Goal: Task Accomplishment & Management: Manage account settings

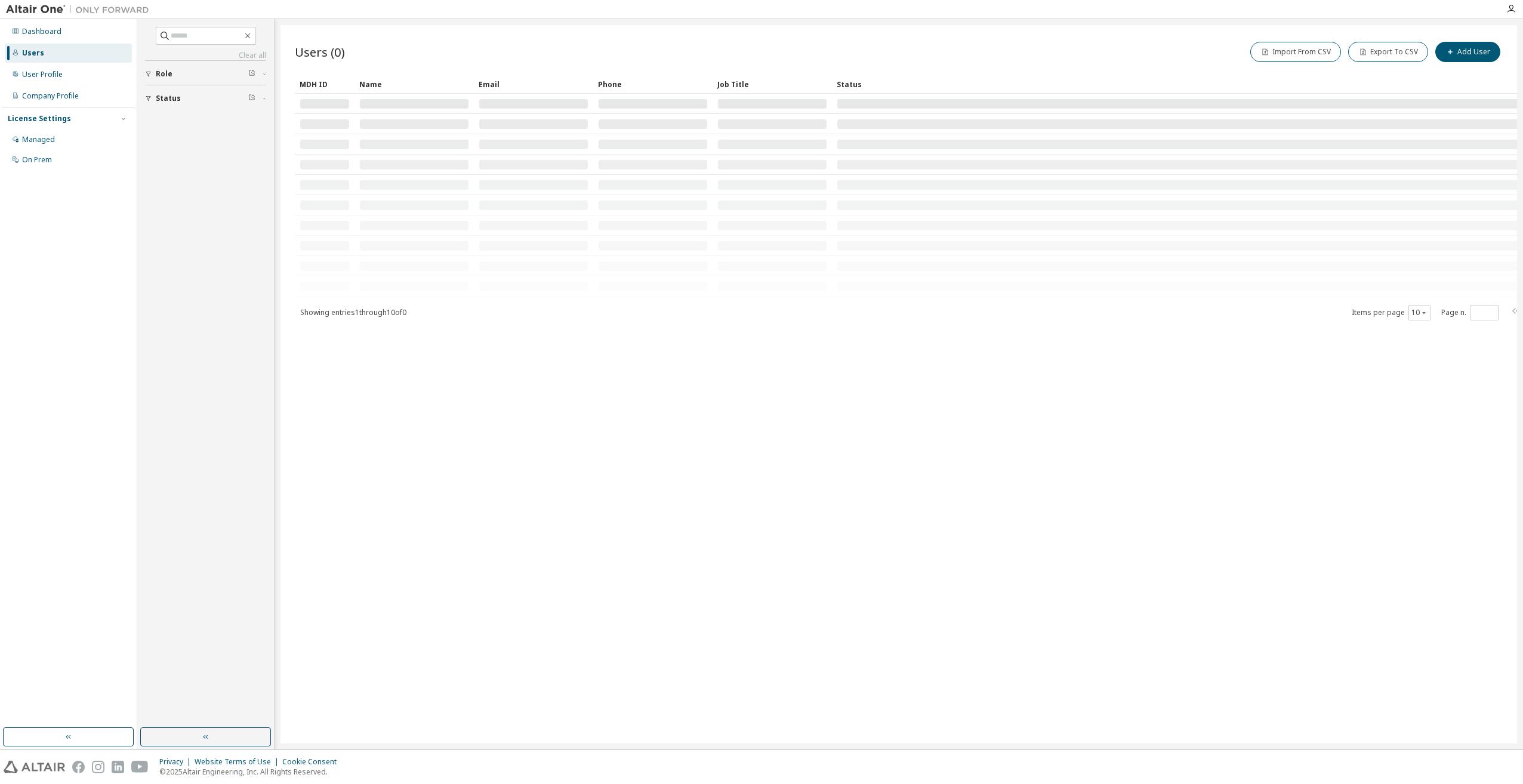
type input "*****"
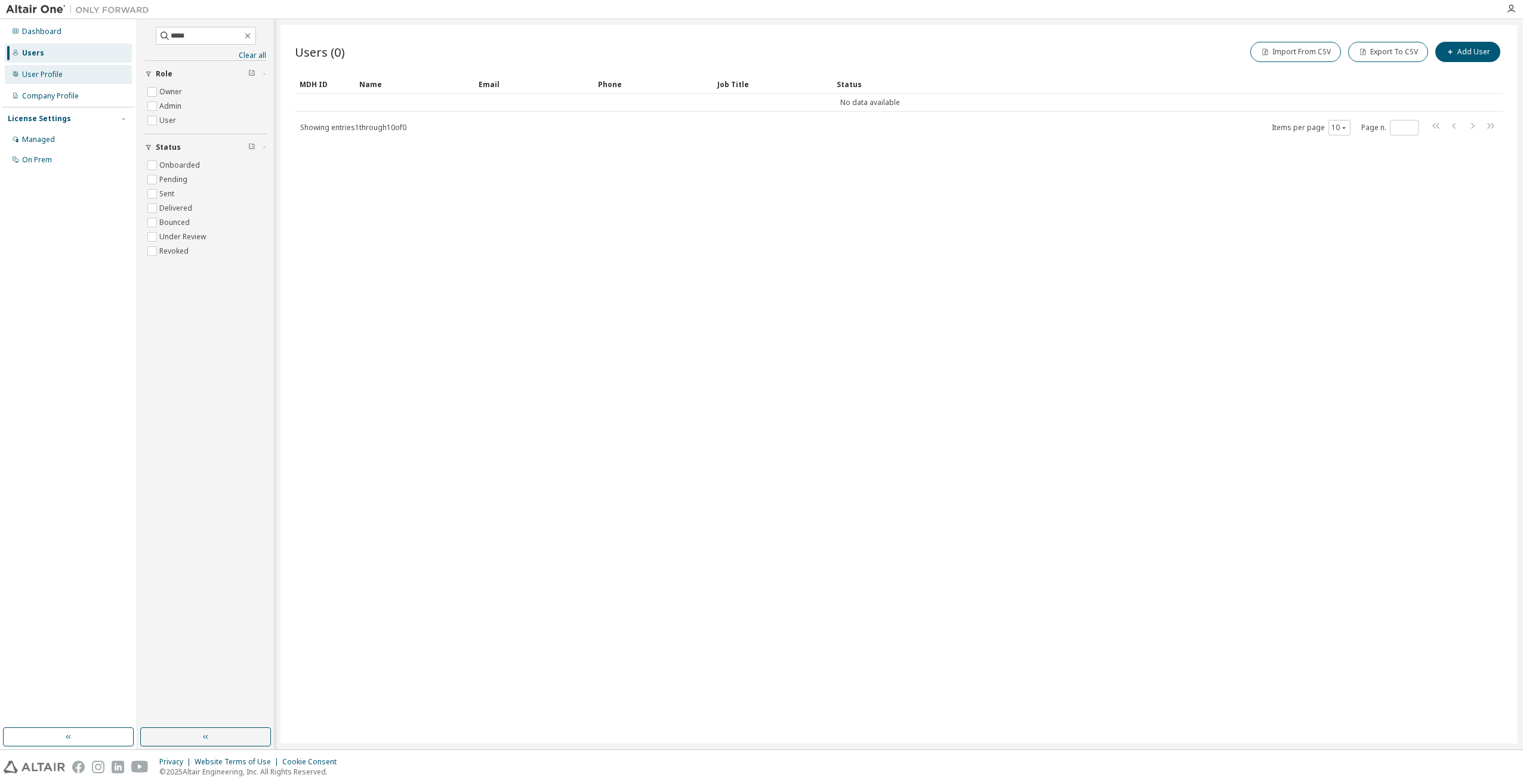
click at [34, 73] on div "User Profile" at bounding box center [43, 75] width 41 height 10
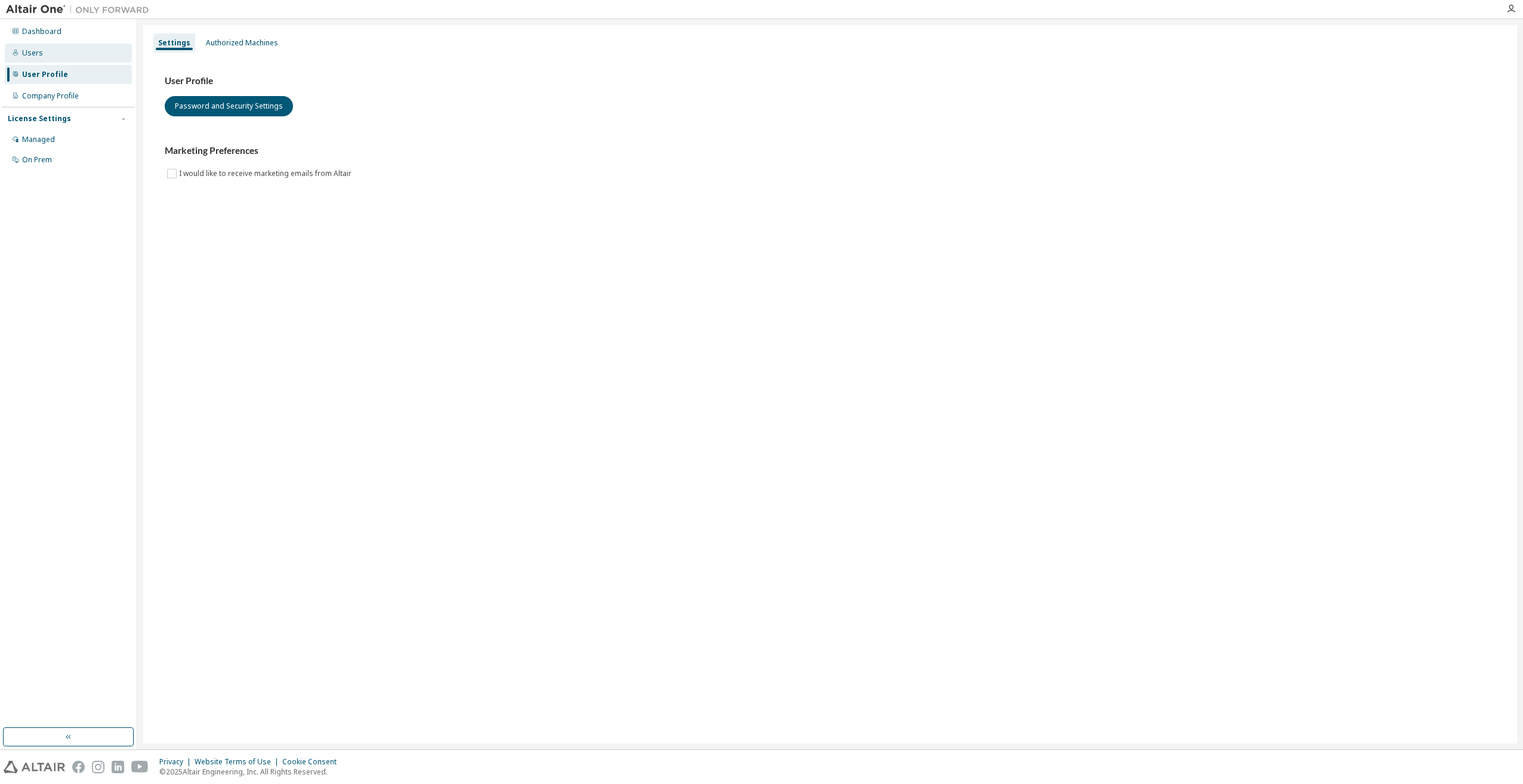
click at [34, 50] on div "Users" at bounding box center [33, 53] width 21 height 10
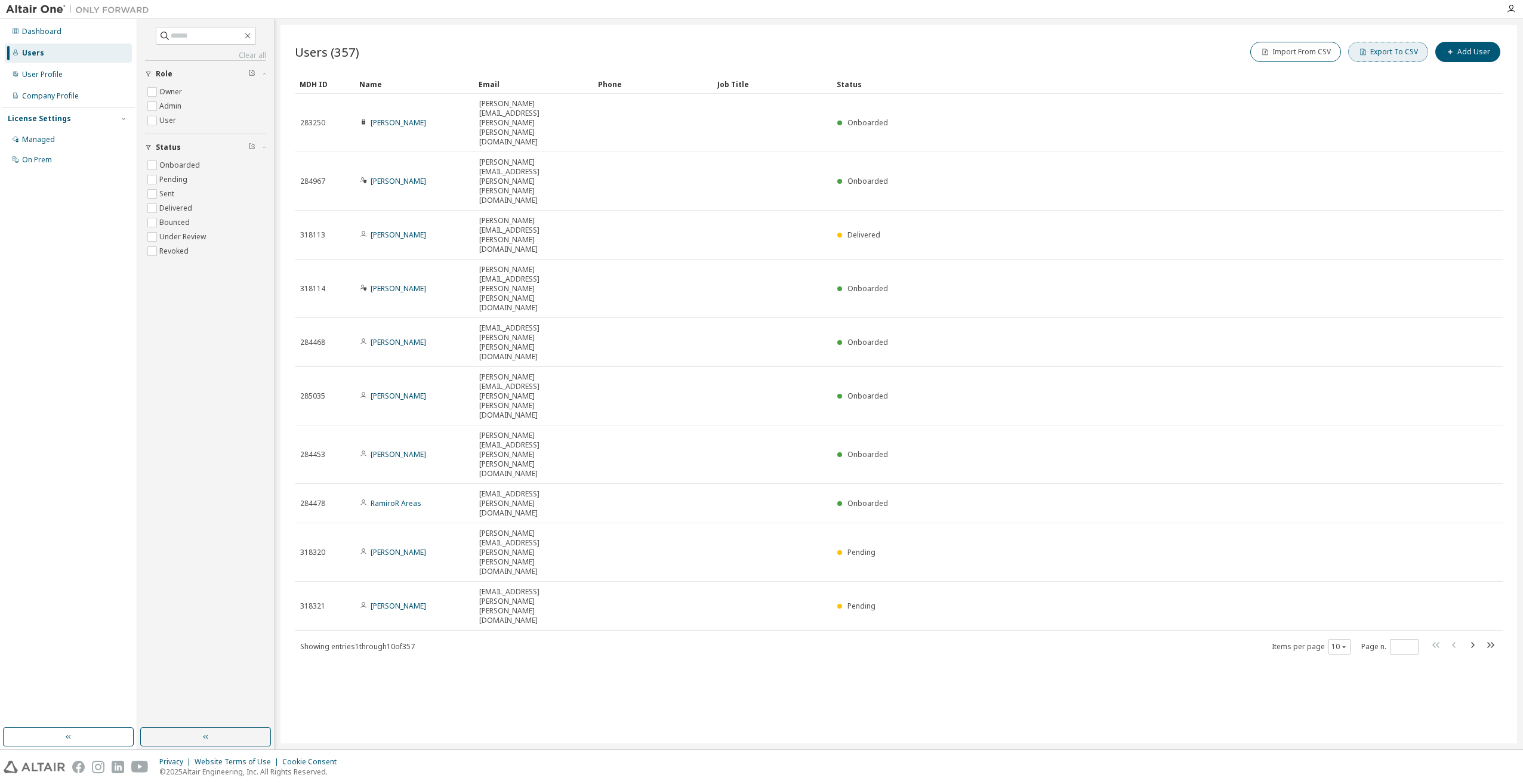
click at [1386, 58] on button "Export To CSV" at bounding box center [1388, 51] width 80 height 20
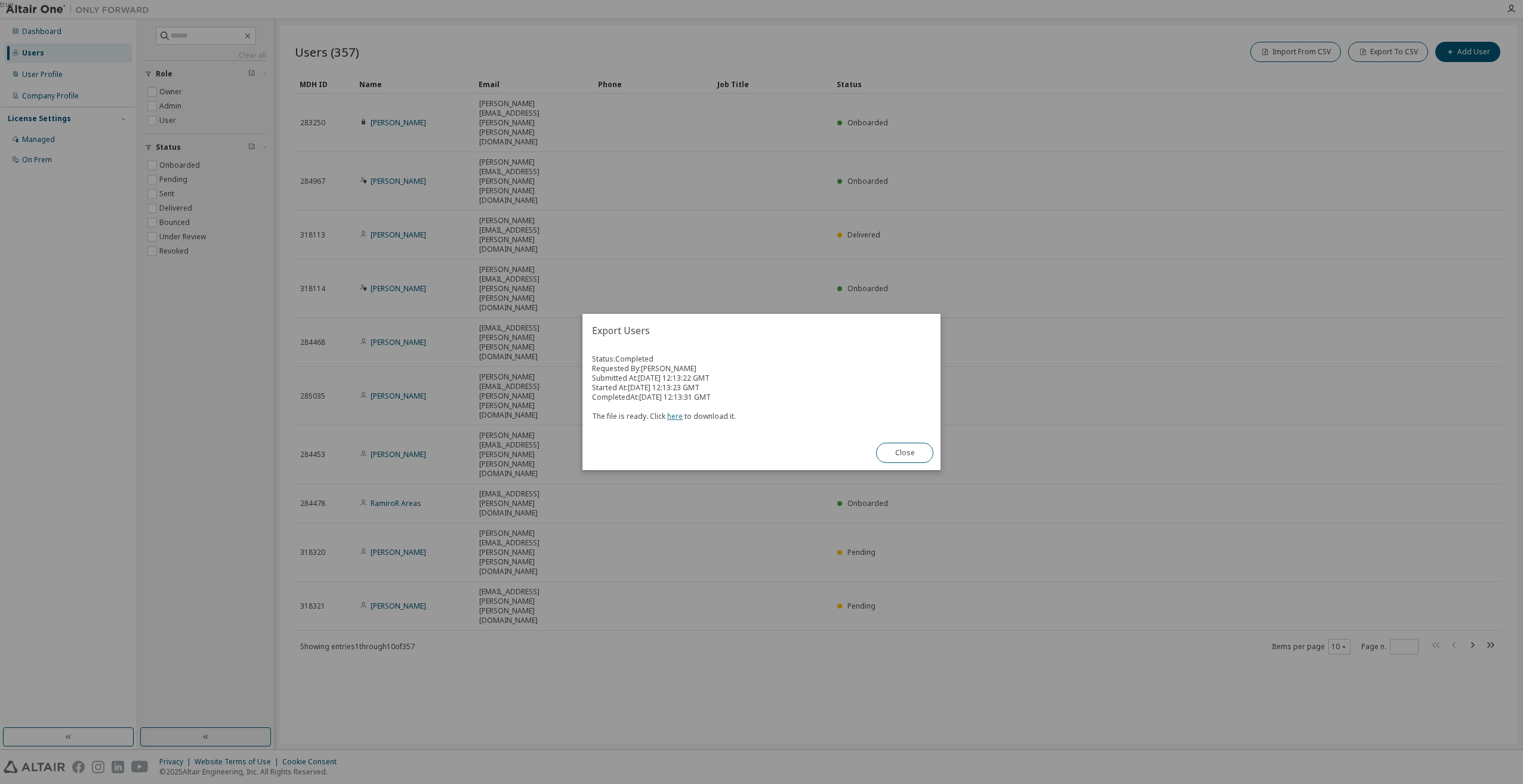
click at [676, 416] on link "here" at bounding box center [674, 416] width 15 height 10
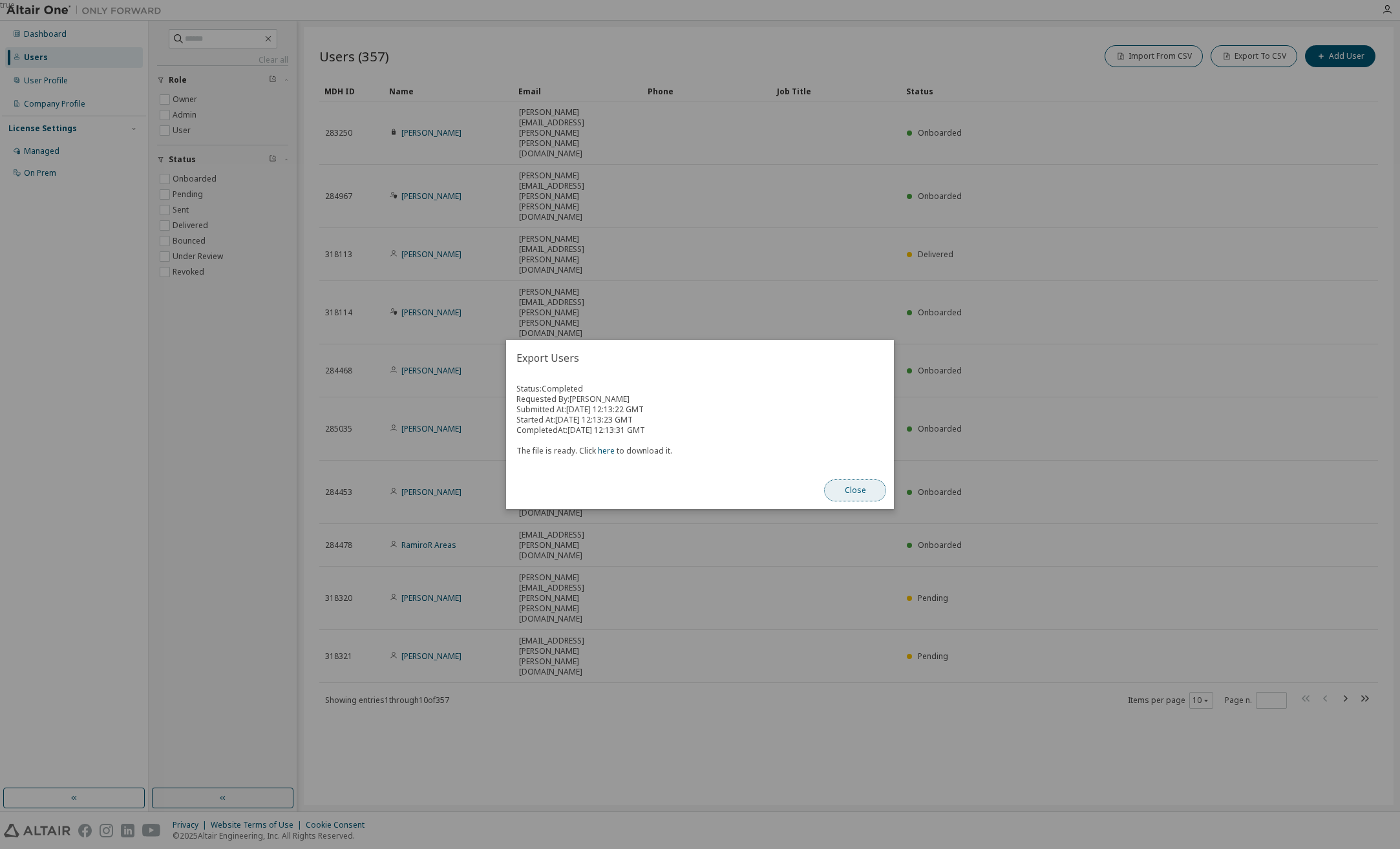
click at [851, 489] on button "Close" at bounding box center [855, 490] width 62 height 22
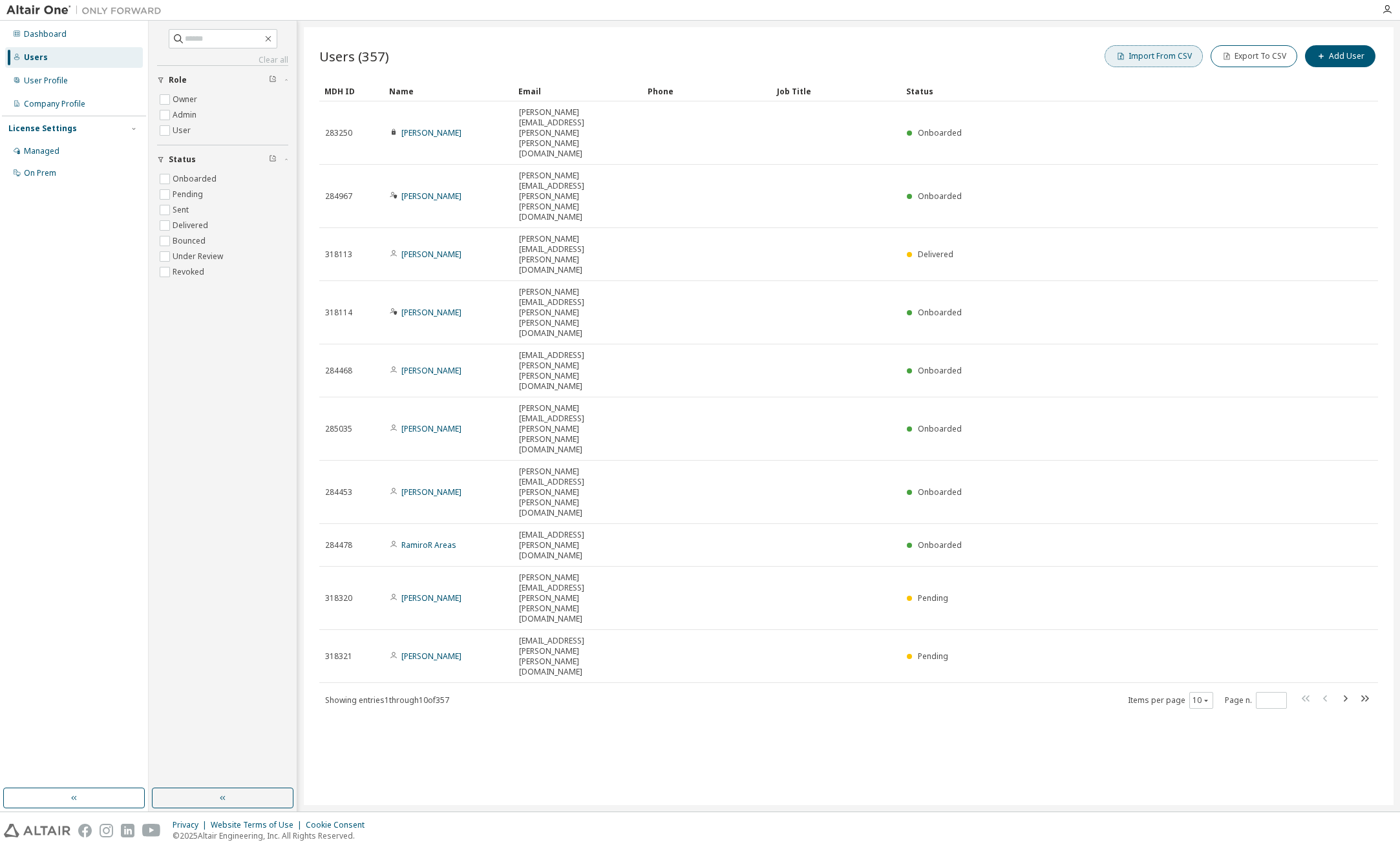
click at [1180, 53] on button "Import From CSV" at bounding box center [1153, 56] width 98 height 22
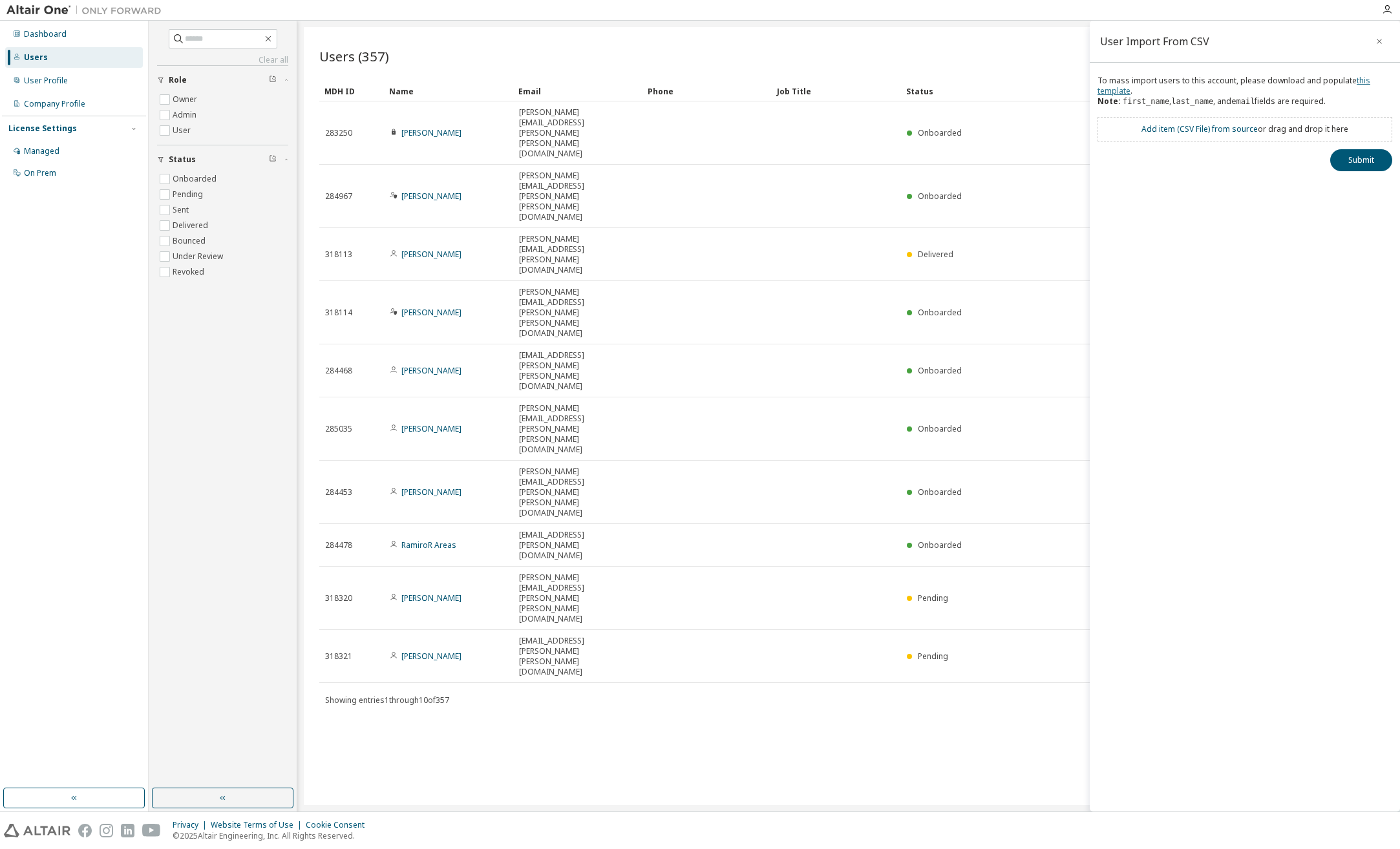
click at [1111, 91] on link "this template" at bounding box center [1233, 85] width 273 height 22
